Goal: Transaction & Acquisition: Register for event/course

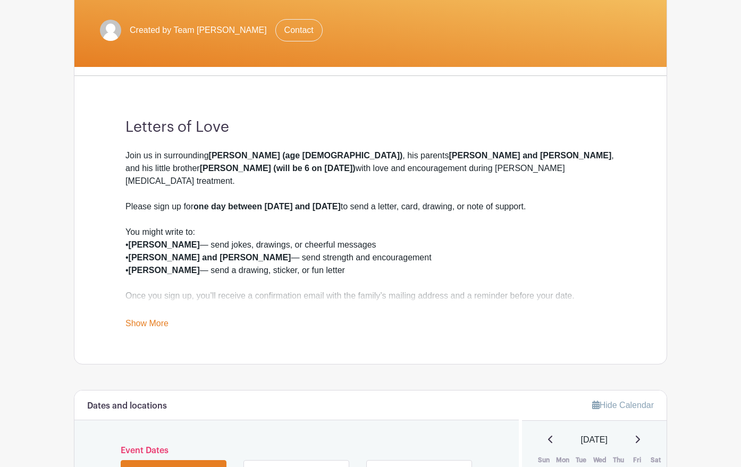
scroll to position [204, 0]
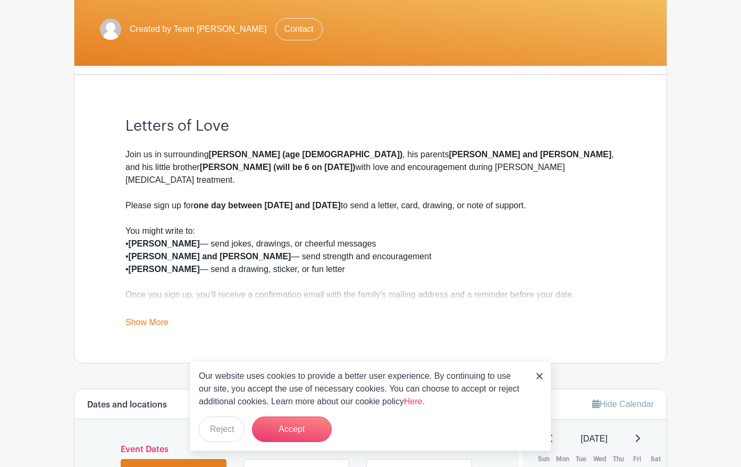
click at [538, 375] on img at bounding box center [539, 376] width 6 height 6
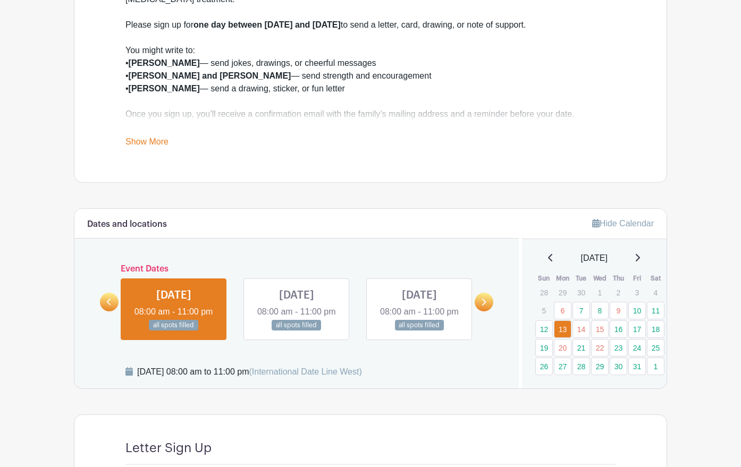
scroll to position [403, 0]
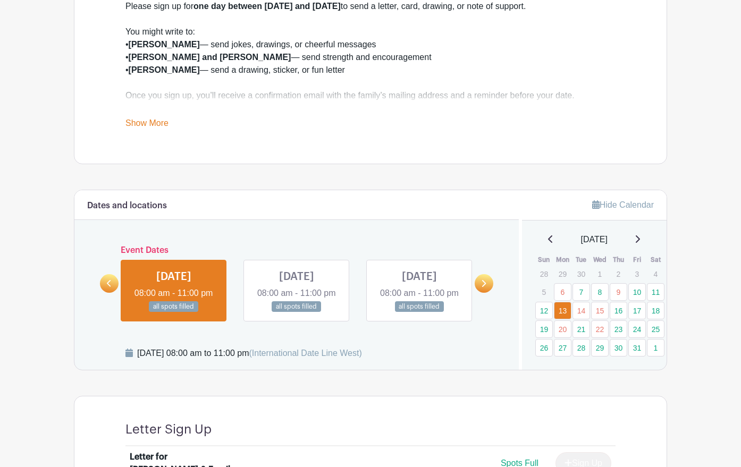
click at [161, 121] on link "Show More" at bounding box center [146, 124] width 43 height 13
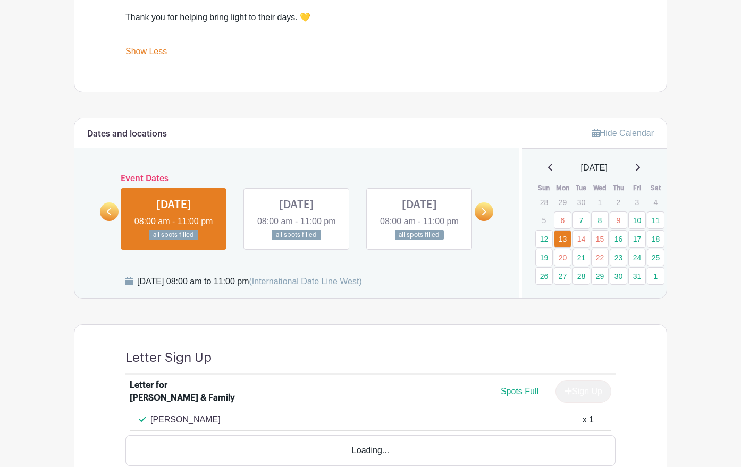
scroll to position [567, 0]
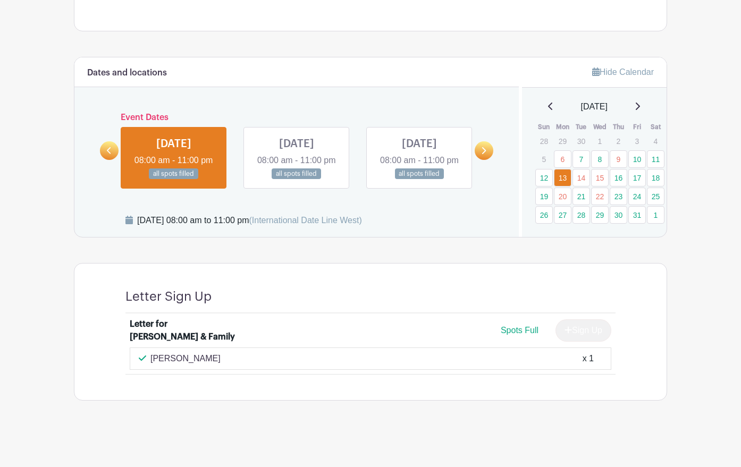
click at [486, 151] on link at bounding box center [483, 150] width 19 height 19
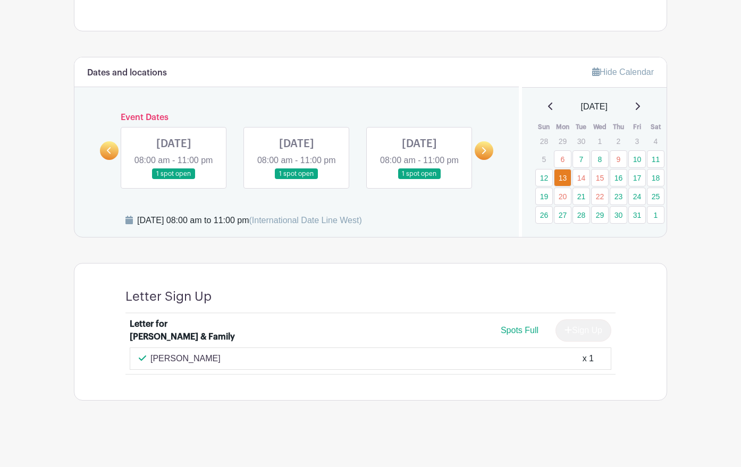
click at [486, 151] on link at bounding box center [483, 150] width 19 height 19
click at [113, 149] on link at bounding box center [109, 150] width 19 height 19
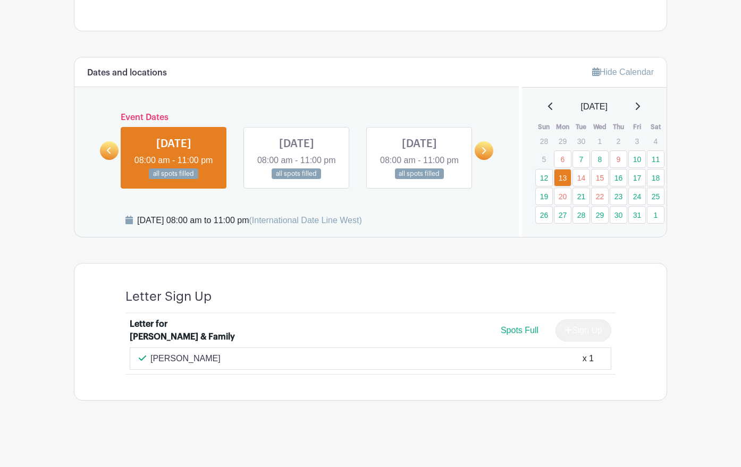
click at [296, 180] on link at bounding box center [296, 180] width 0 height 0
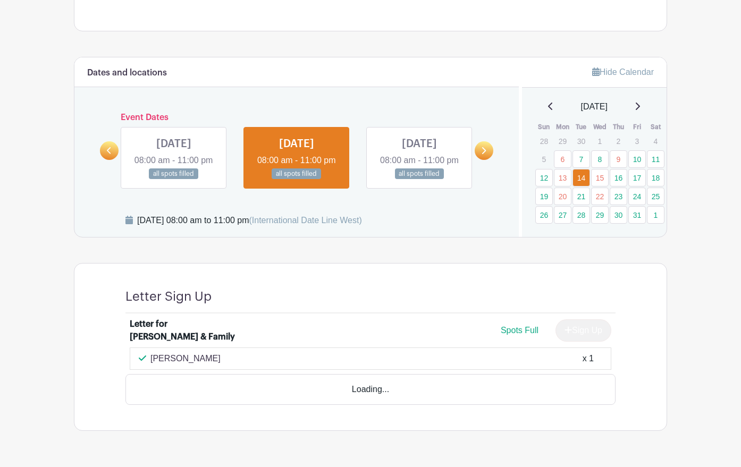
click at [296, 180] on link at bounding box center [296, 180] width 0 height 0
click at [419, 180] on link at bounding box center [419, 180] width 0 height 0
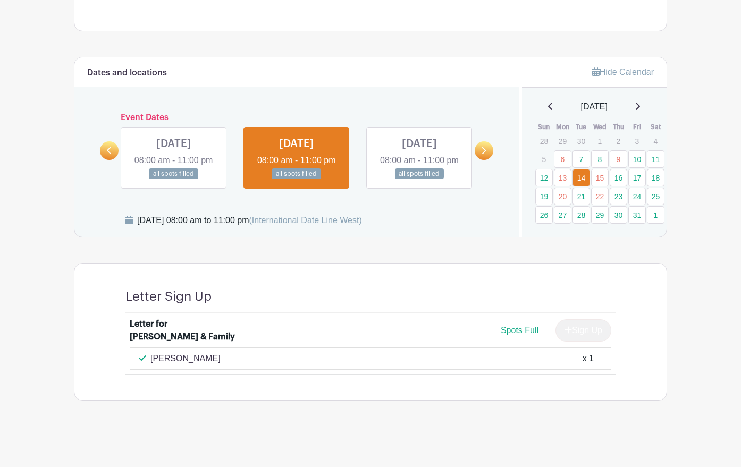
click at [419, 180] on link at bounding box center [419, 180] width 0 height 0
click at [485, 148] on icon at bounding box center [483, 151] width 5 height 8
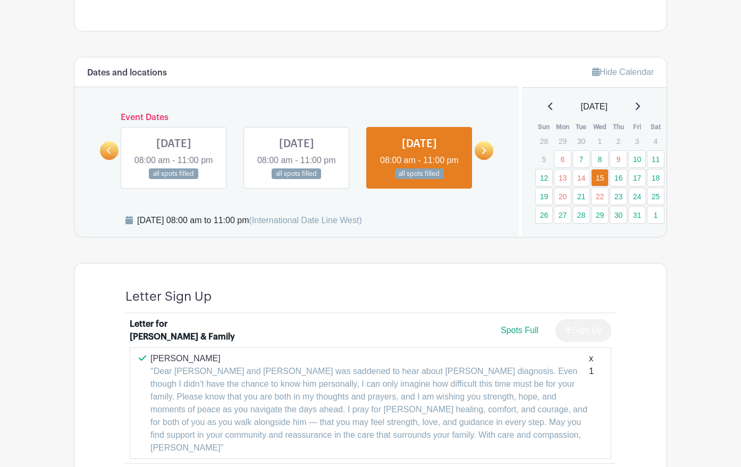
click at [174, 180] on link at bounding box center [174, 180] width 0 height 0
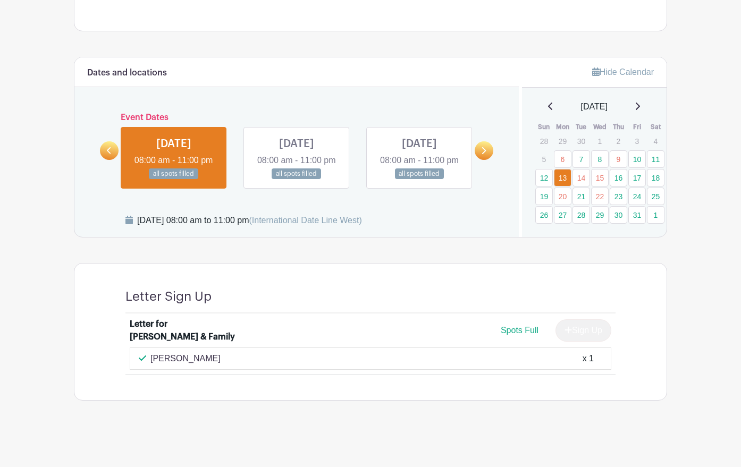
click at [296, 180] on link at bounding box center [296, 180] width 0 height 0
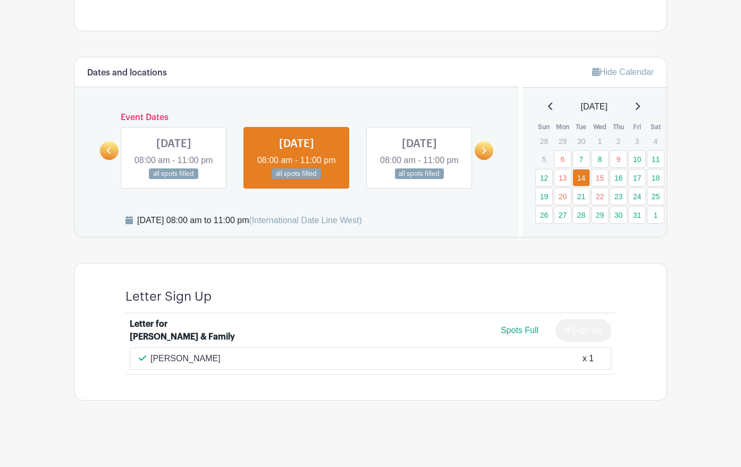
click at [419, 180] on link at bounding box center [419, 180] width 0 height 0
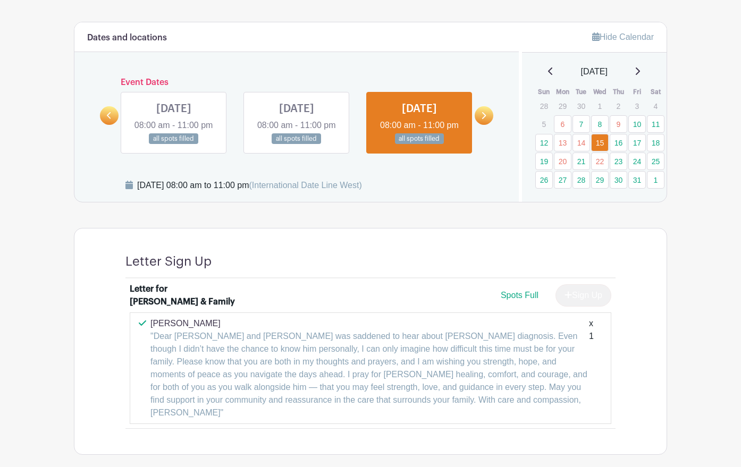
scroll to position [577, 0]
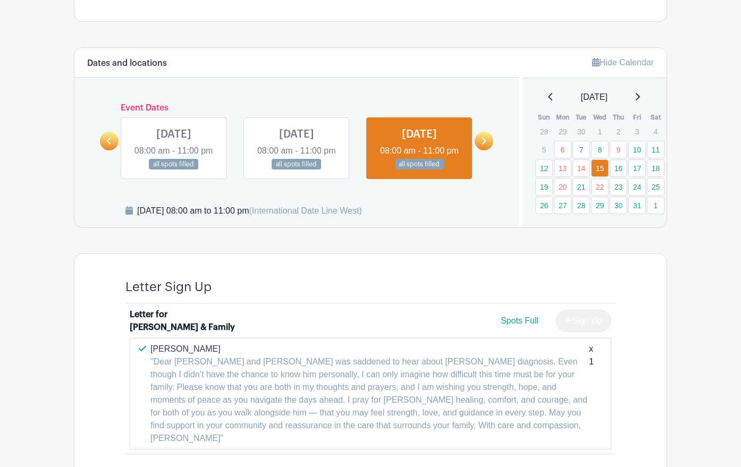
click at [487, 141] on link at bounding box center [483, 141] width 19 height 19
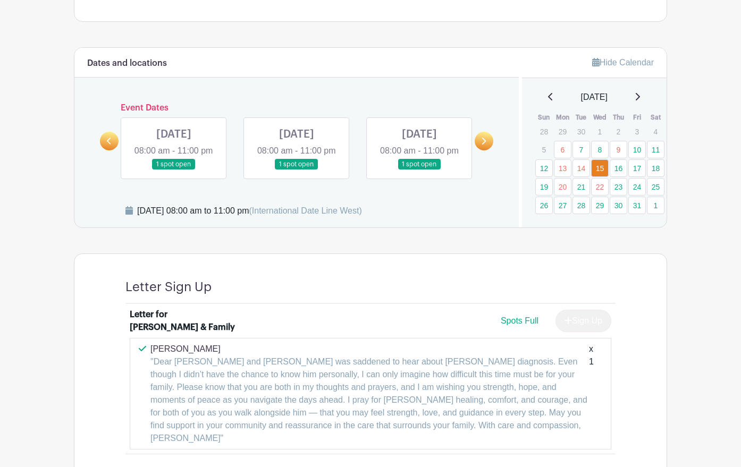
click at [174, 170] on link at bounding box center [174, 170] width 0 height 0
click at [486, 138] on icon at bounding box center [484, 141] width 4 height 7
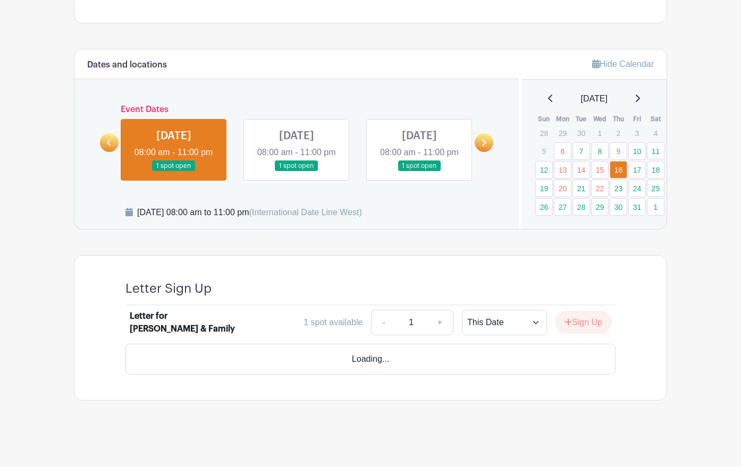
scroll to position [548, 0]
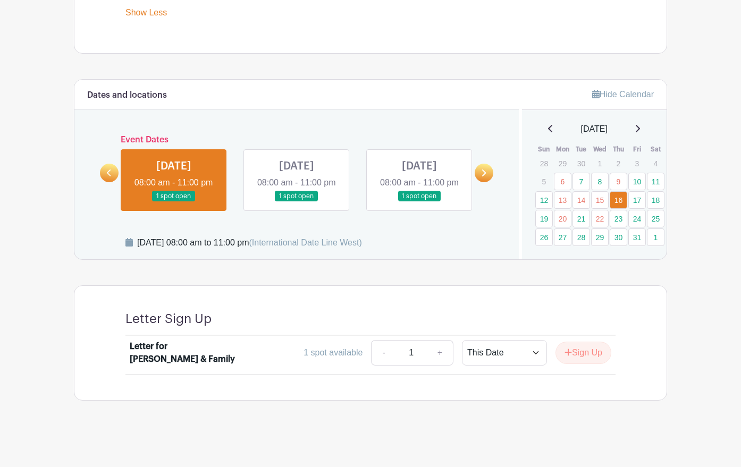
click at [484, 170] on icon at bounding box center [484, 173] width 4 height 7
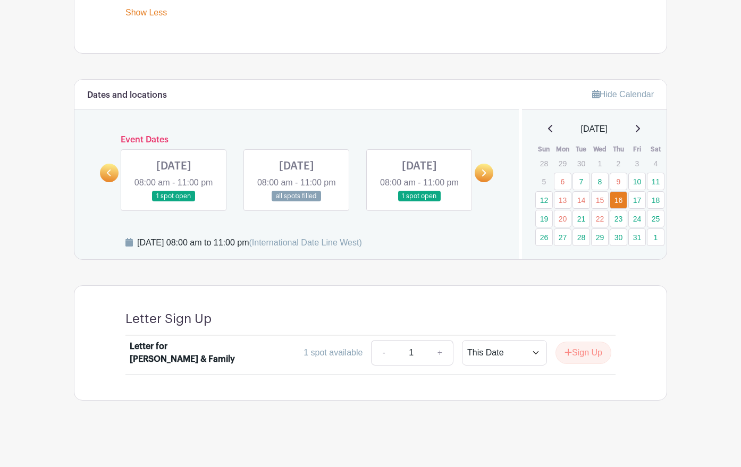
click at [296, 202] on link at bounding box center [296, 202] width 0 height 0
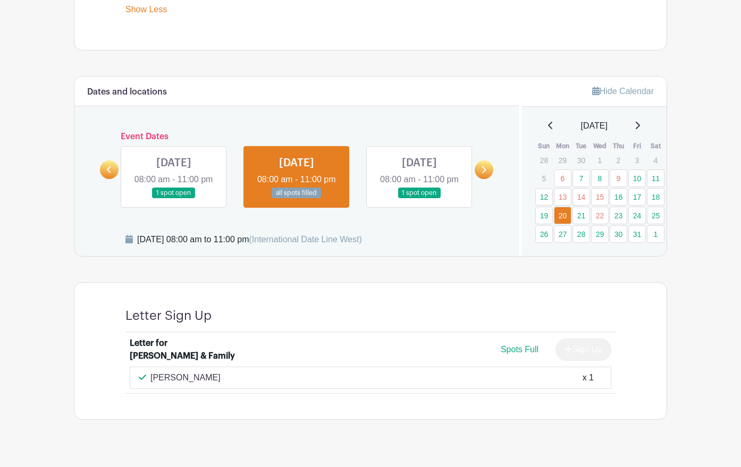
click at [483, 166] on icon at bounding box center [483, 170] width 5 height 8
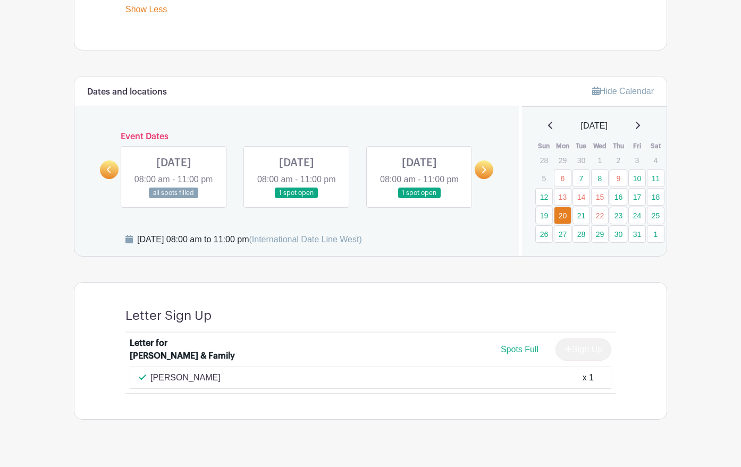
click at [174, 199] on link at bounding box center [174, 199] width 0 height 0
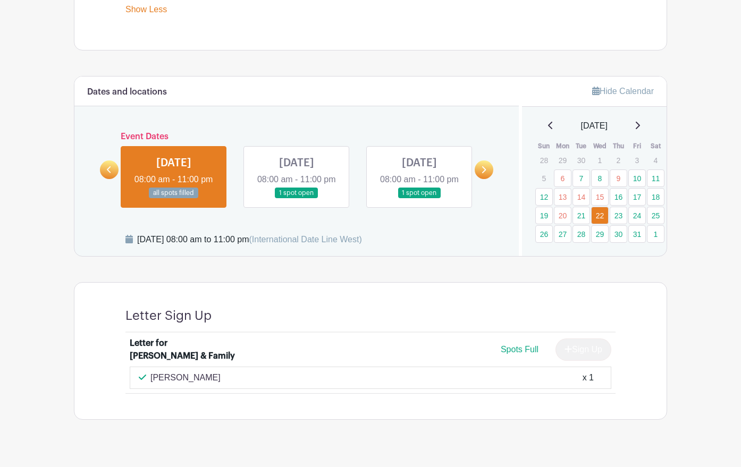
click at [484, 166] on icon at bounding box center [483, 170] width 5 height 8
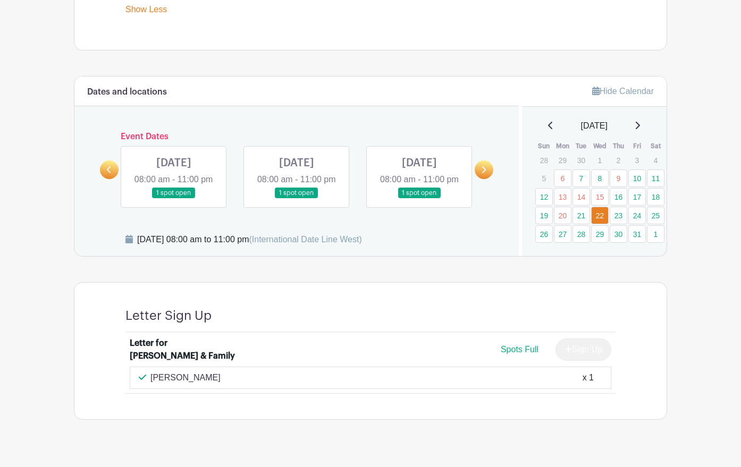
click at [484, 166] on icon at bounding box center [483, 170] width 5 height 8
